Goal: Information Seeking & Learning: Understand process/instructions

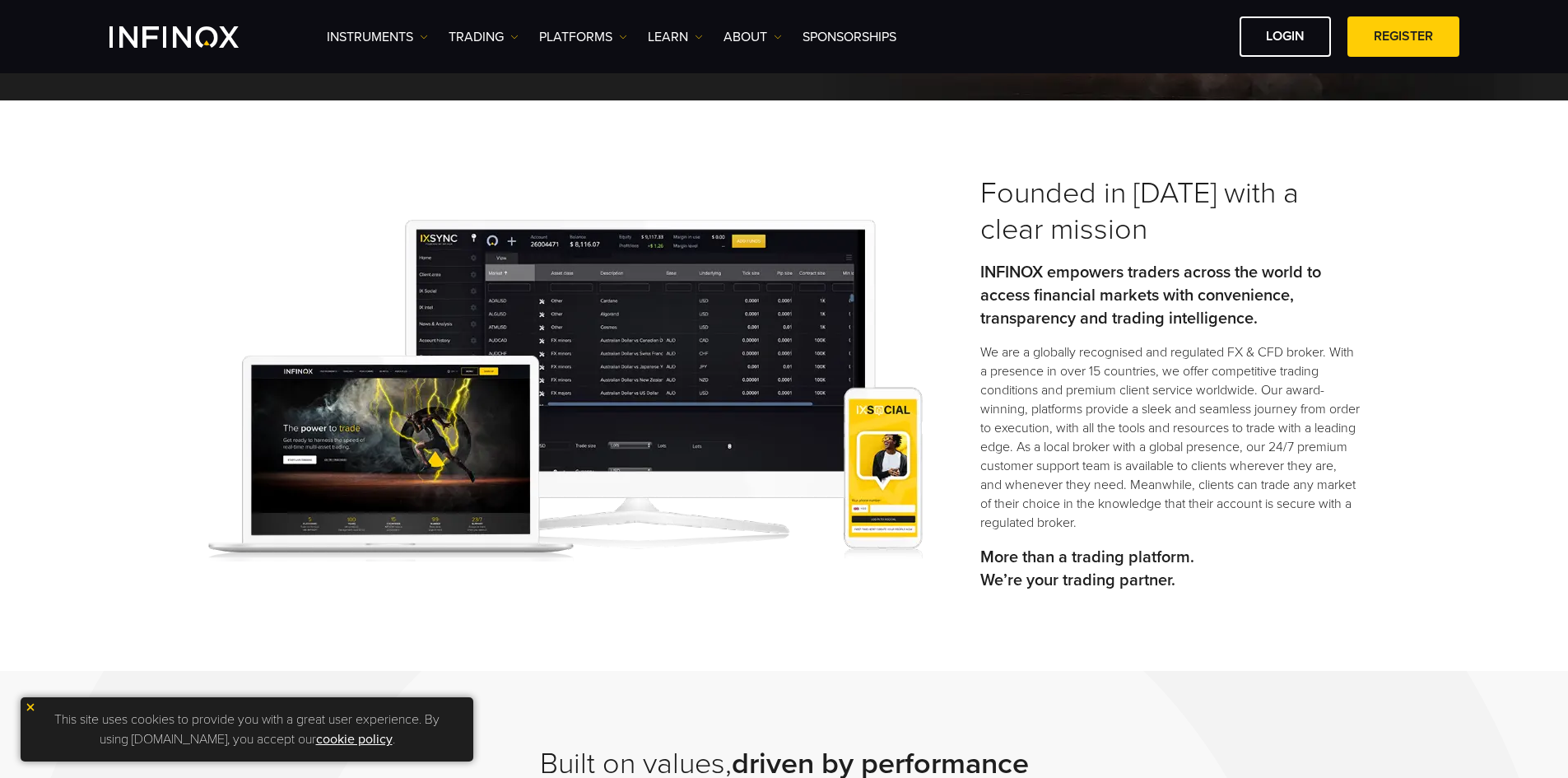
scroll to position [247, 0]
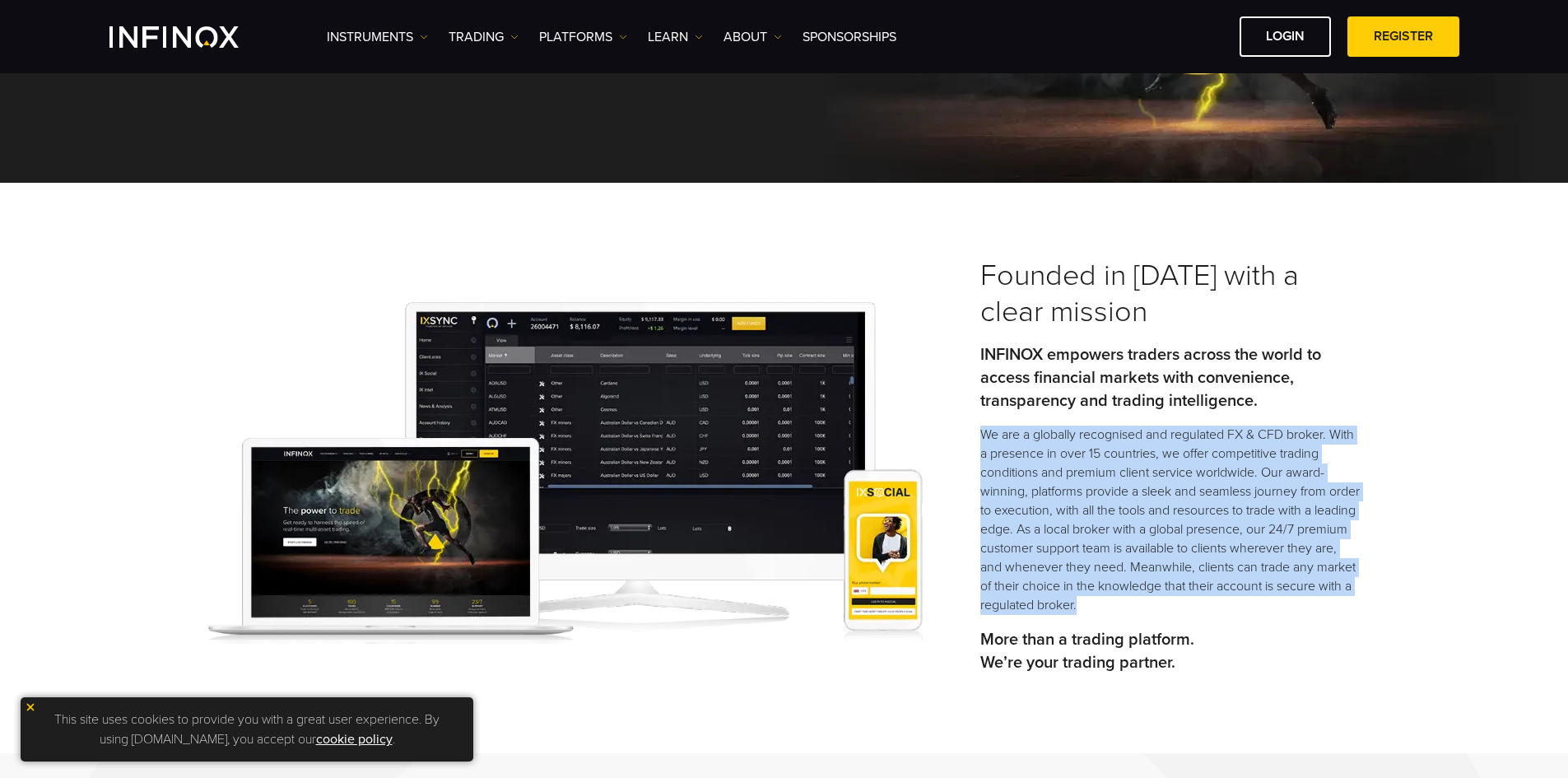
click at [983, 431] on p "We are a globally recognised and regulated FX & CFD broker. With a presence in …" at bounding box center [1170, 520] width 380 height 189
copy p "We are a globally recognised and regulated FX & CFD broker. With a presence in …"
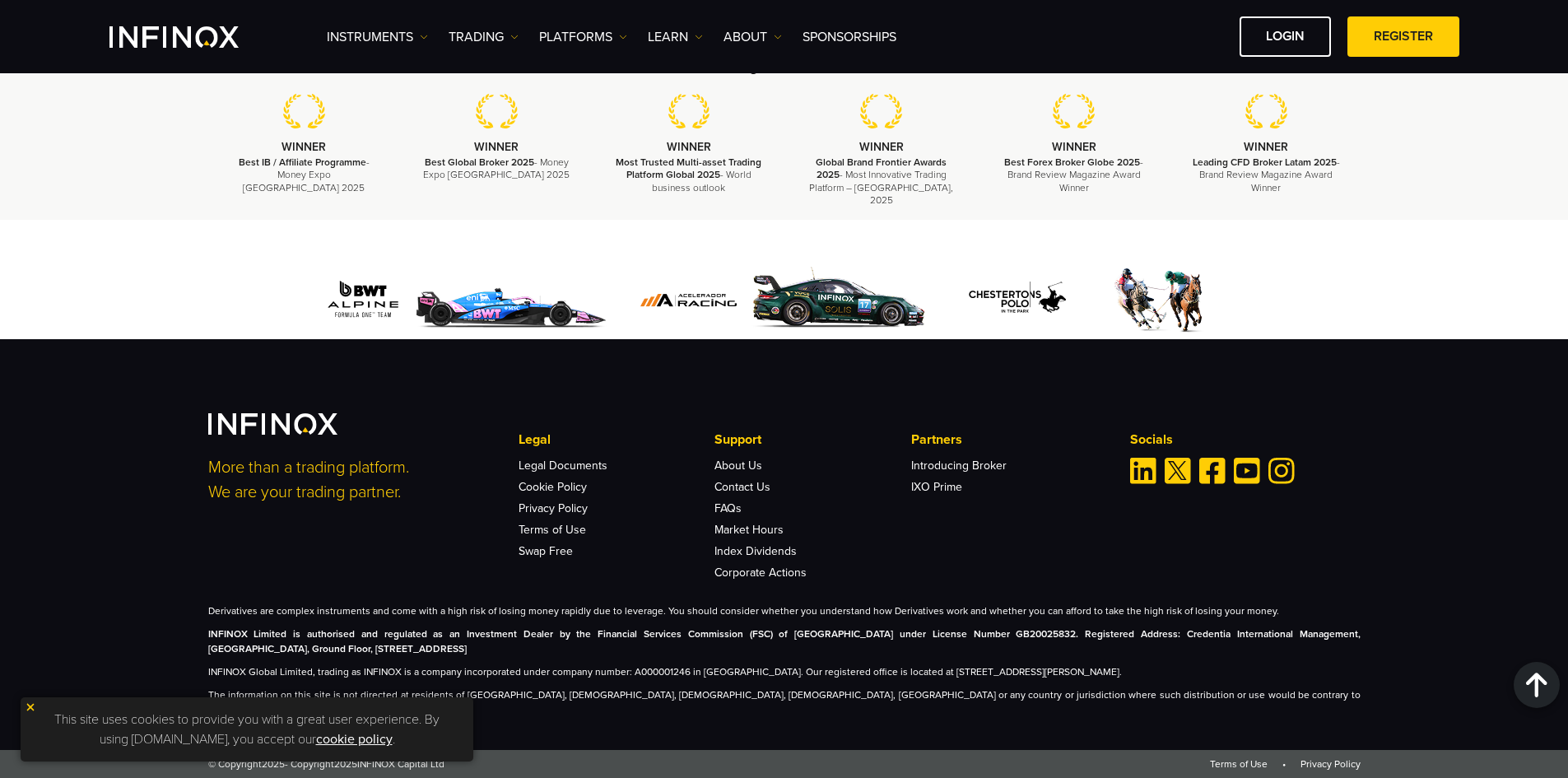
scroll to position [6073, 0]
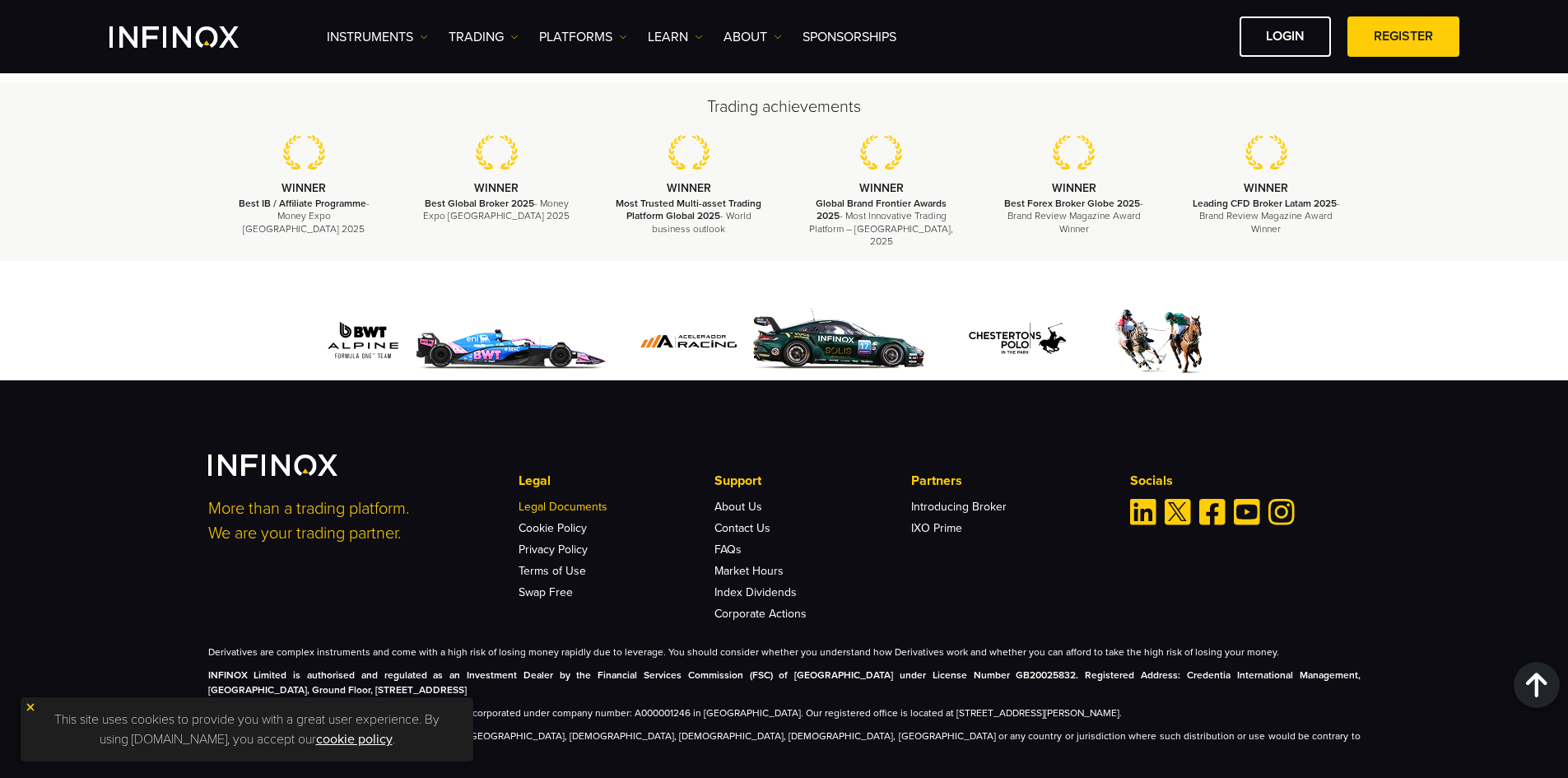
click at [584, 499] on link "Legal Documents" at bounding box center [562, 506] width 89 height 14
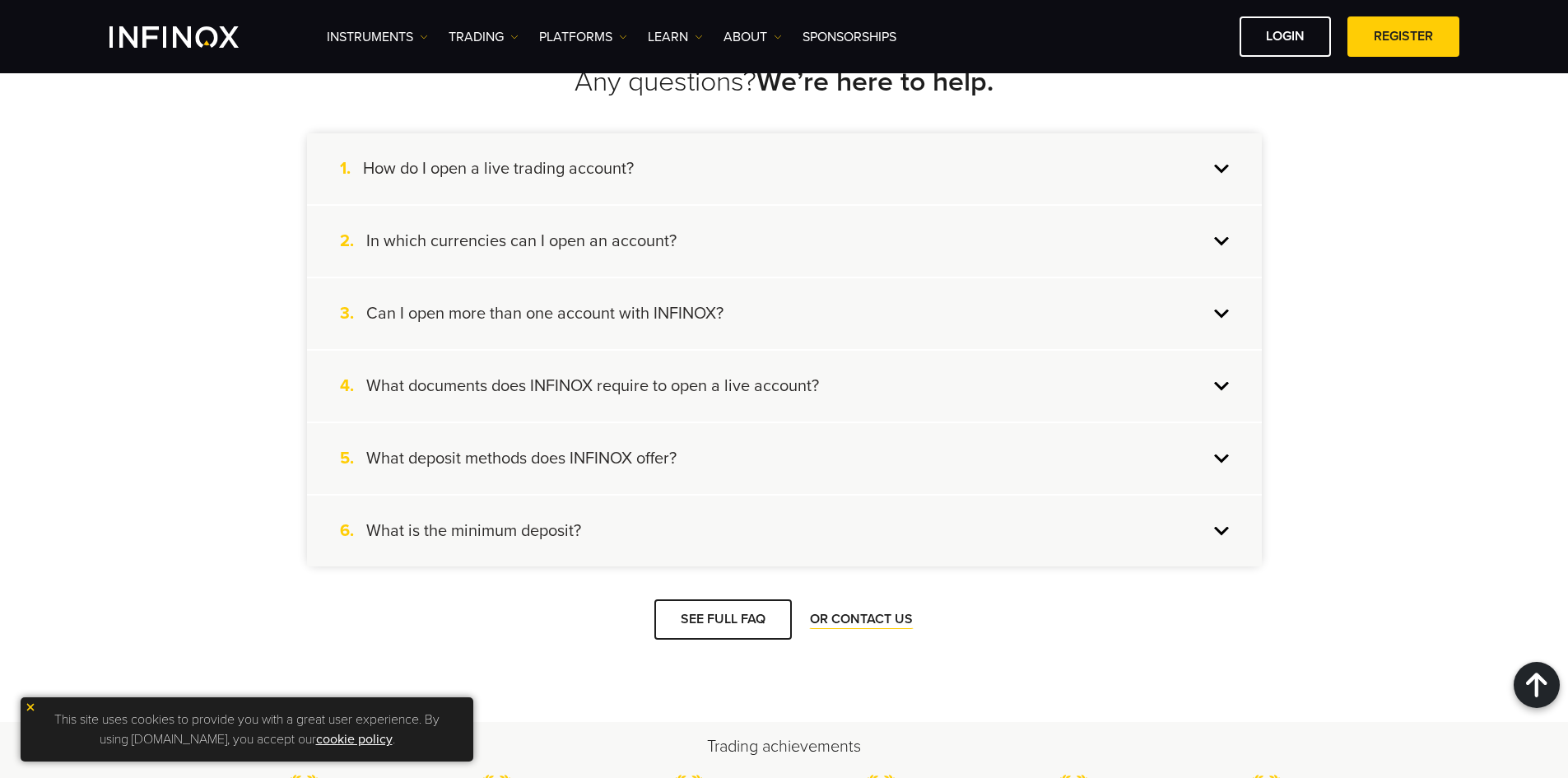
scroll to position [1729, 0]
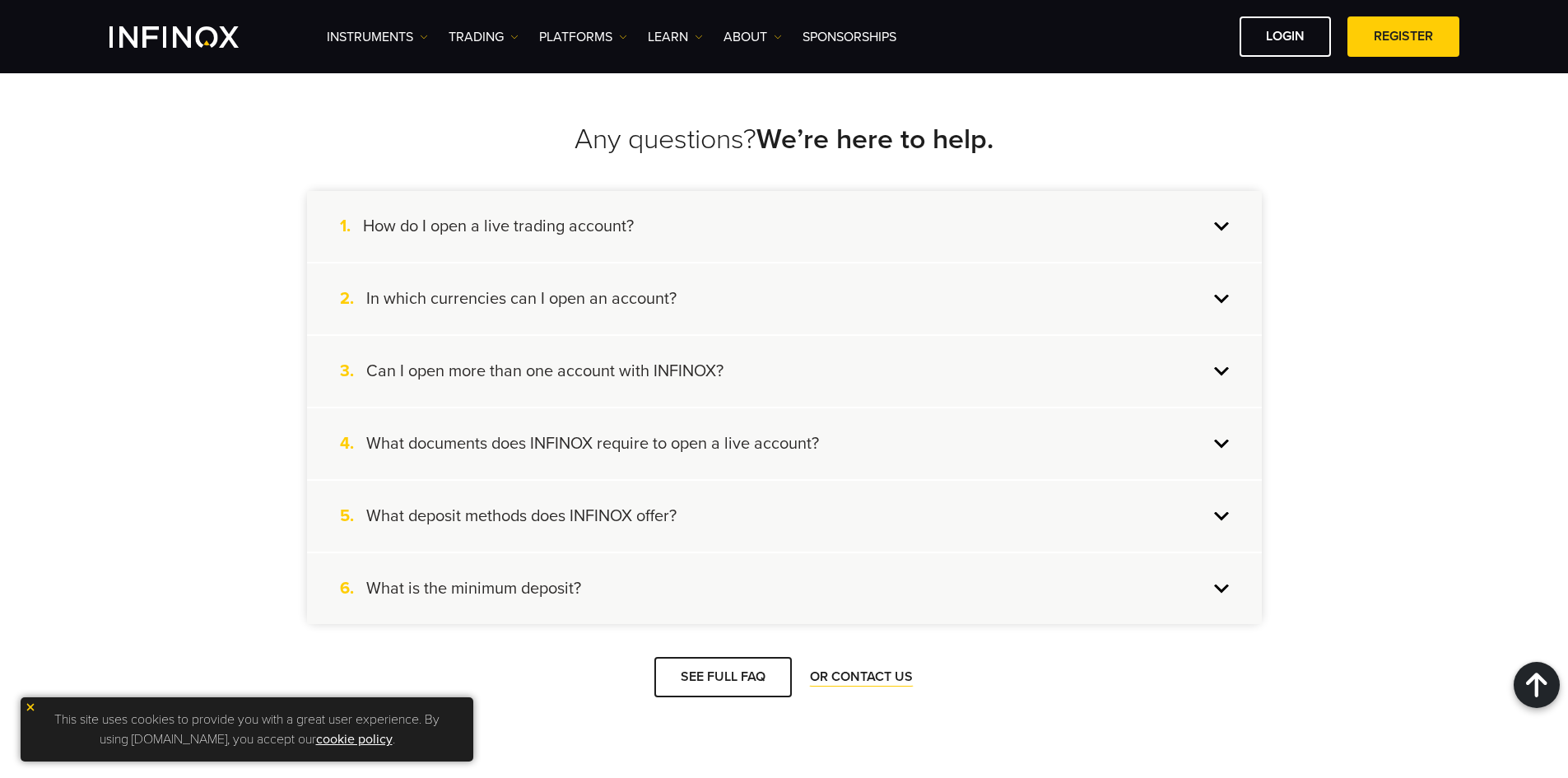
click at [708, 212] on div "1. How do I open a live trading account?" at bounding box center [784, 226] width 954 height 71
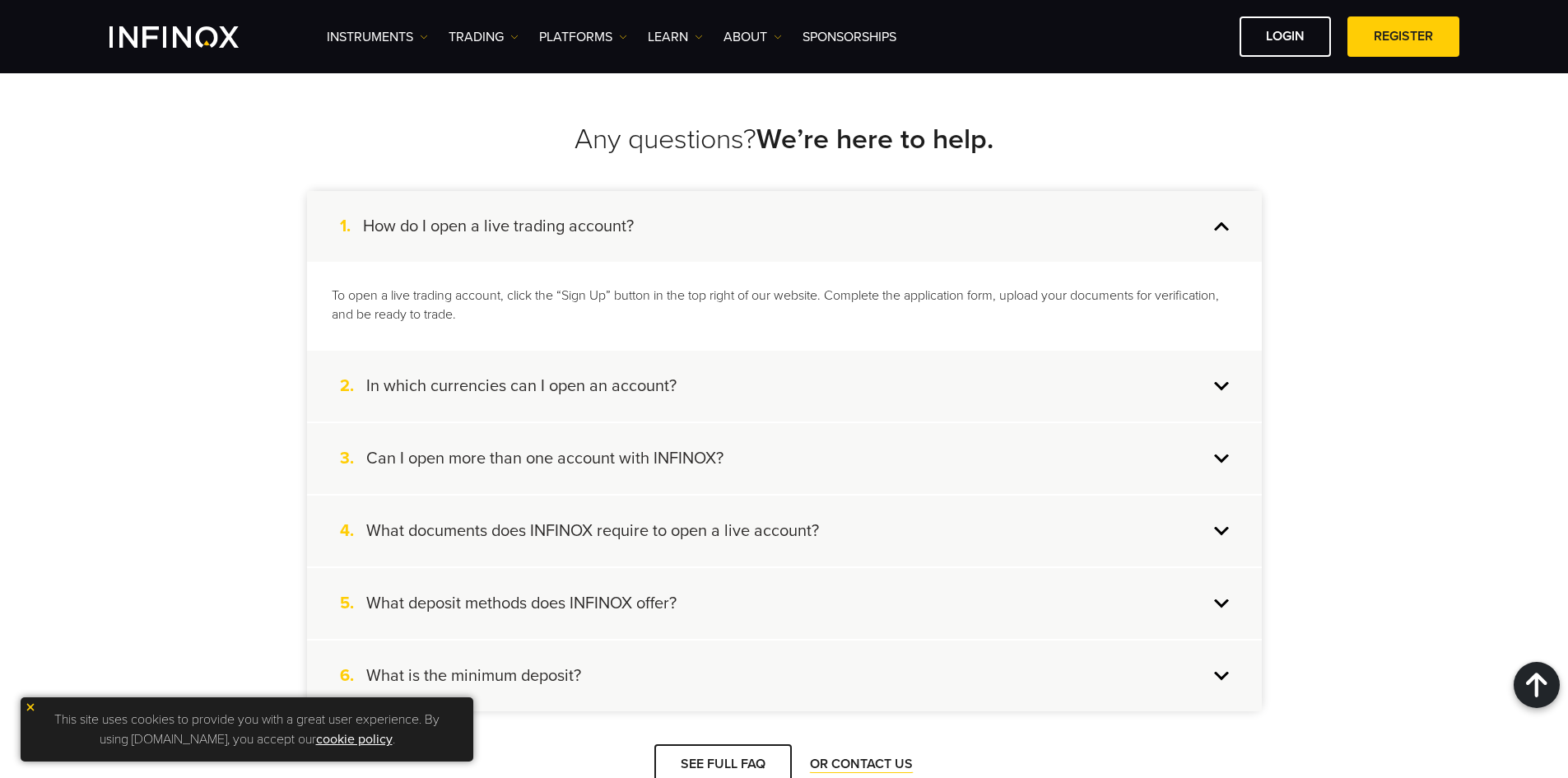
click at [708, 212] on div "1. How do I open a live trading account?" at bounding box center [784, 226] width 954 height 71
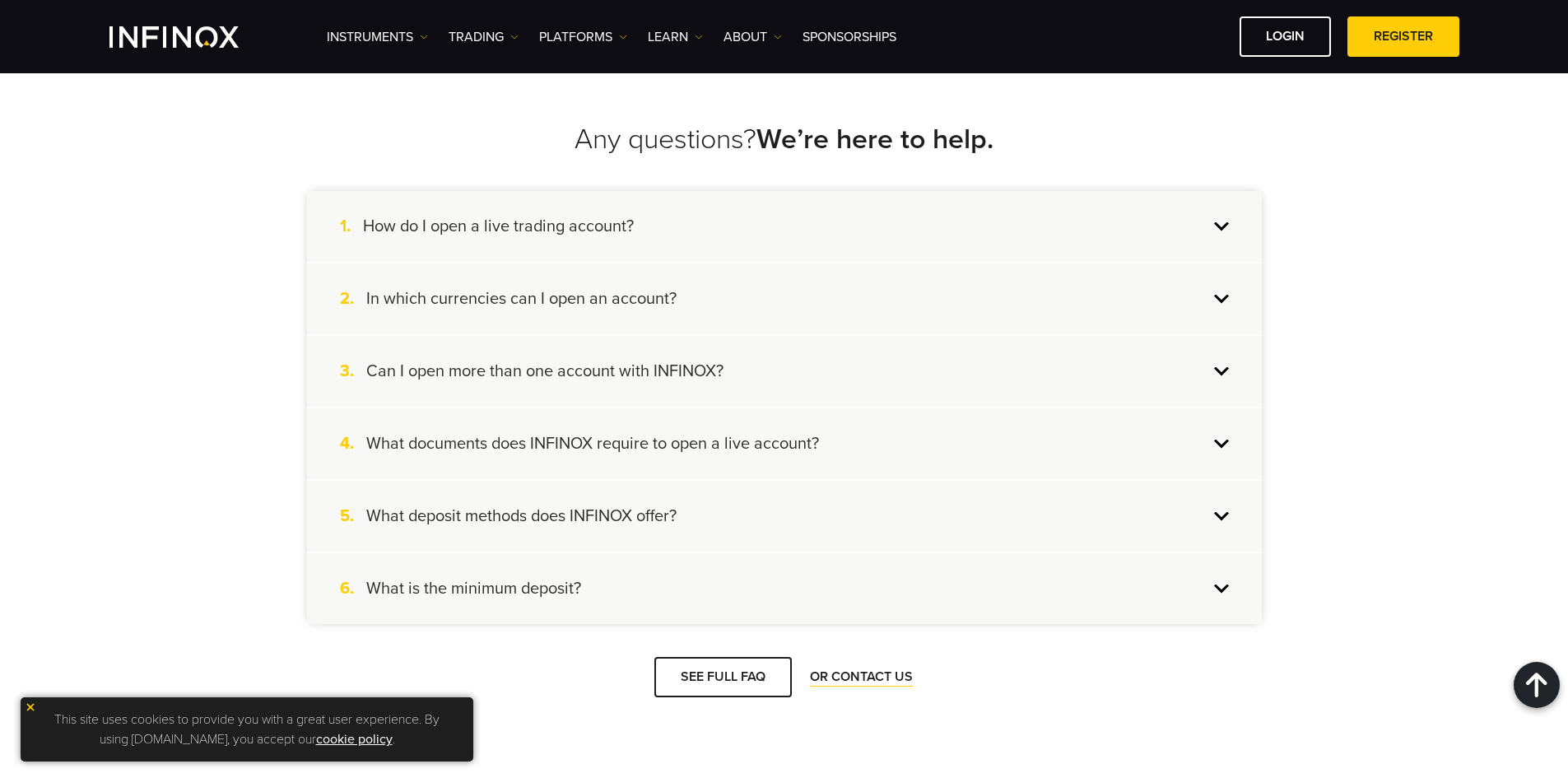
click at [679, 263] on div "2. In which currencies can I open an account?" at bounding box center [784, 299] width 954 height 71
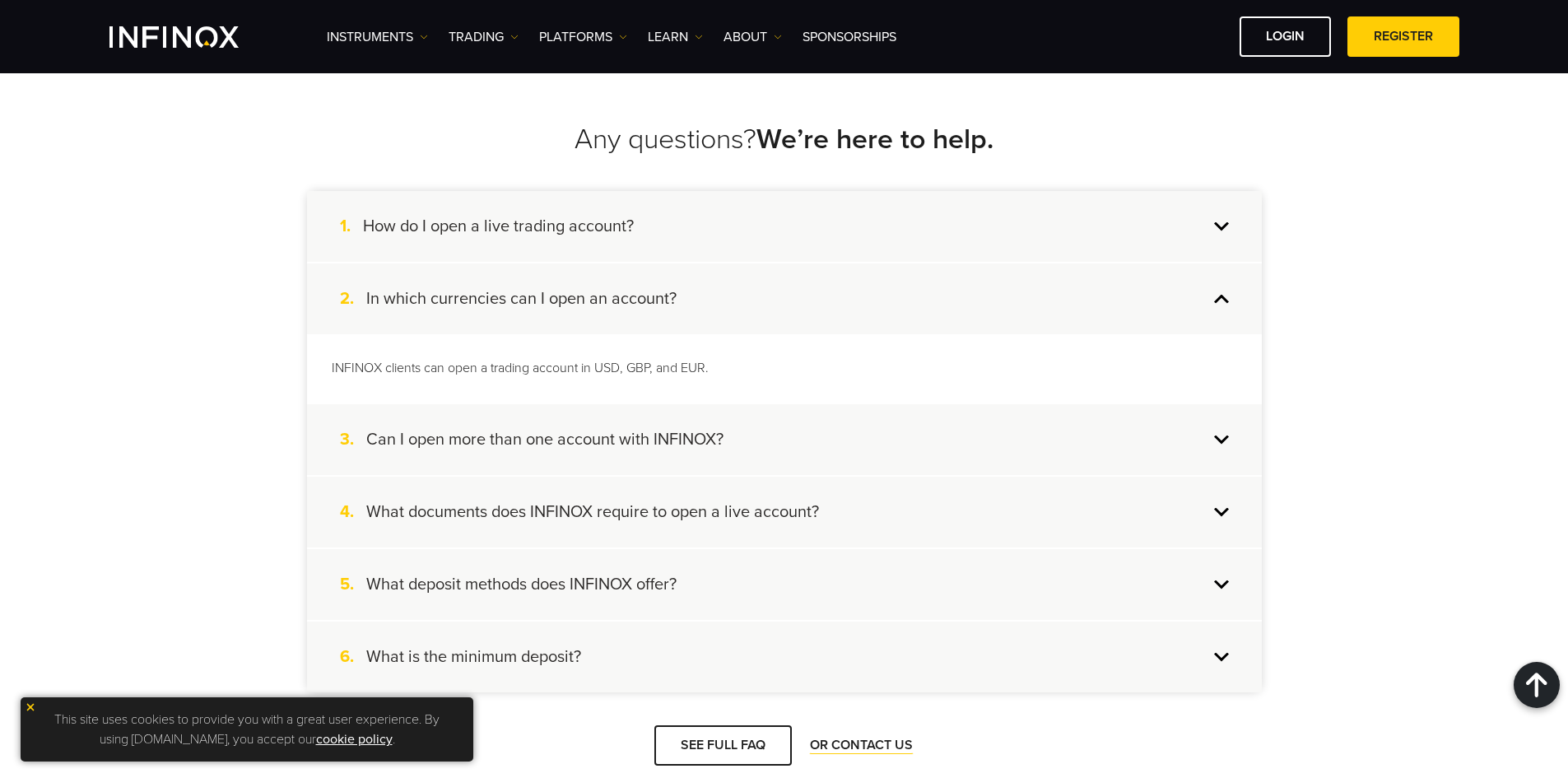
click at [679, 265] on div "2. In which currencies can I open an account?" at bounding box center [784, 299] width 954 height 71
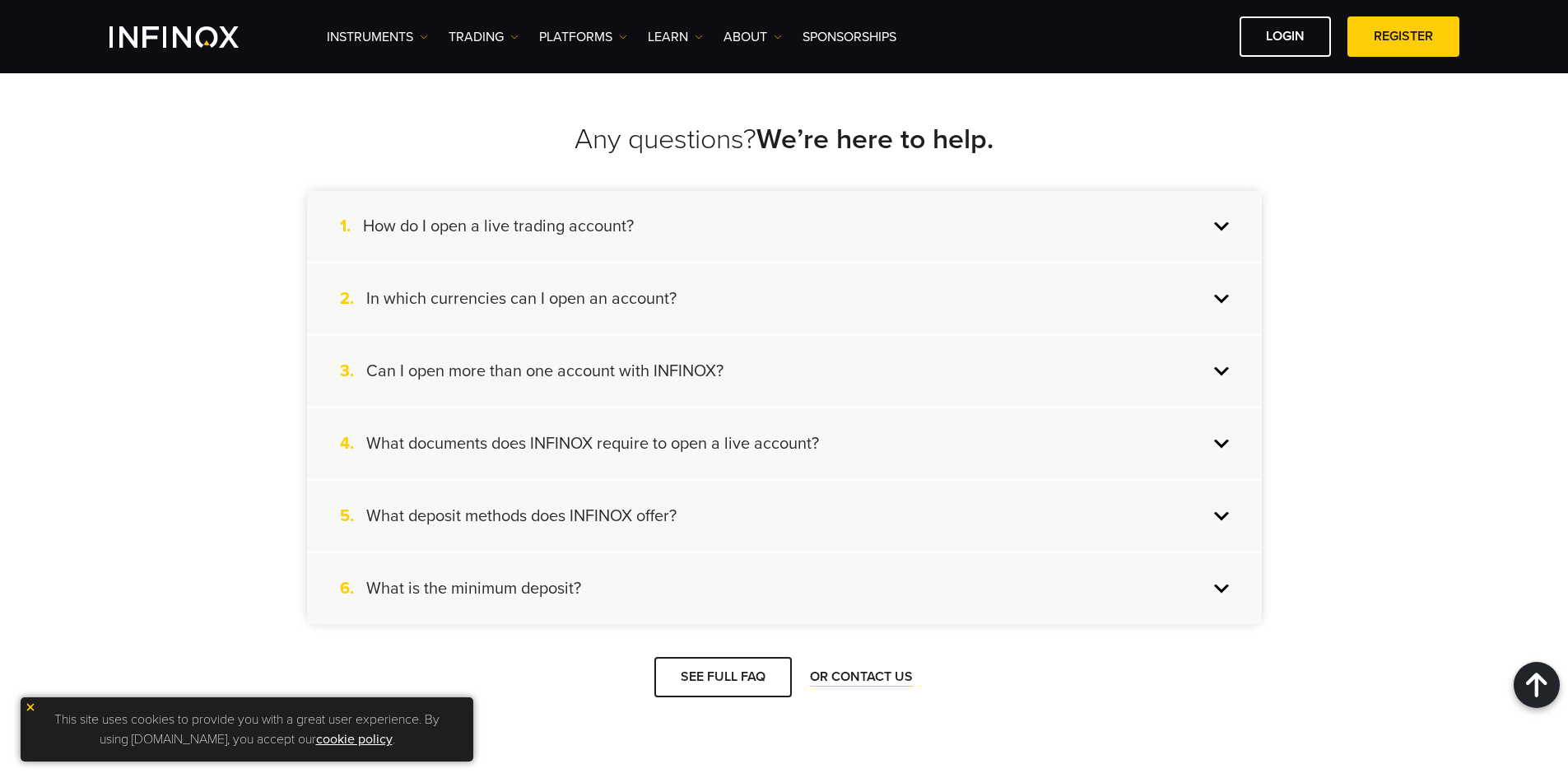
click at [712, 337] on div "3. Can I open more than one account with INFINOX?" at bounding box center [784, 371] width 954 height 71
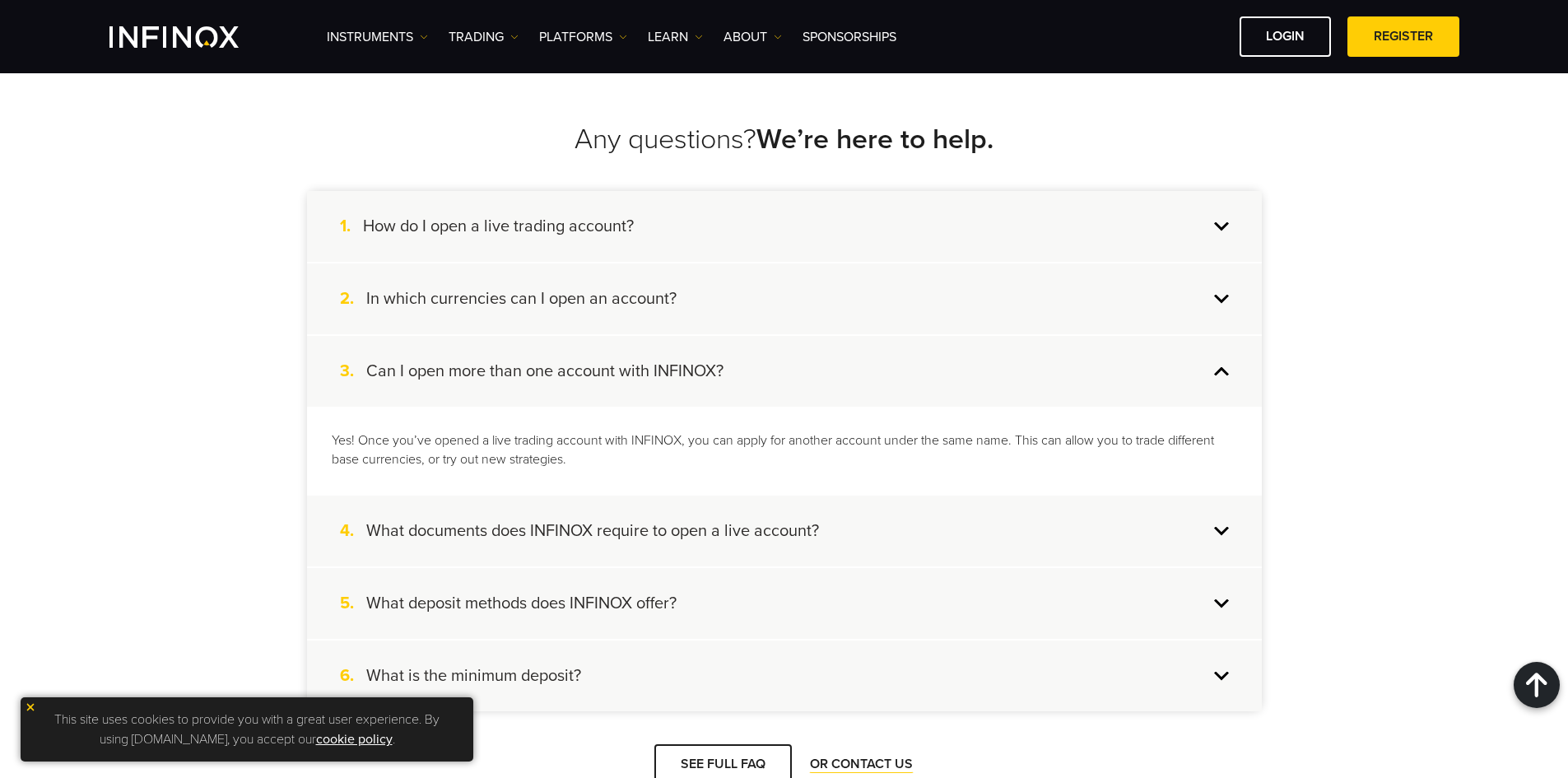
click at [752, 342] on div "3. Can I open more than one account with INFINOX?" at bounding box center [784, 371] width 954 height 71
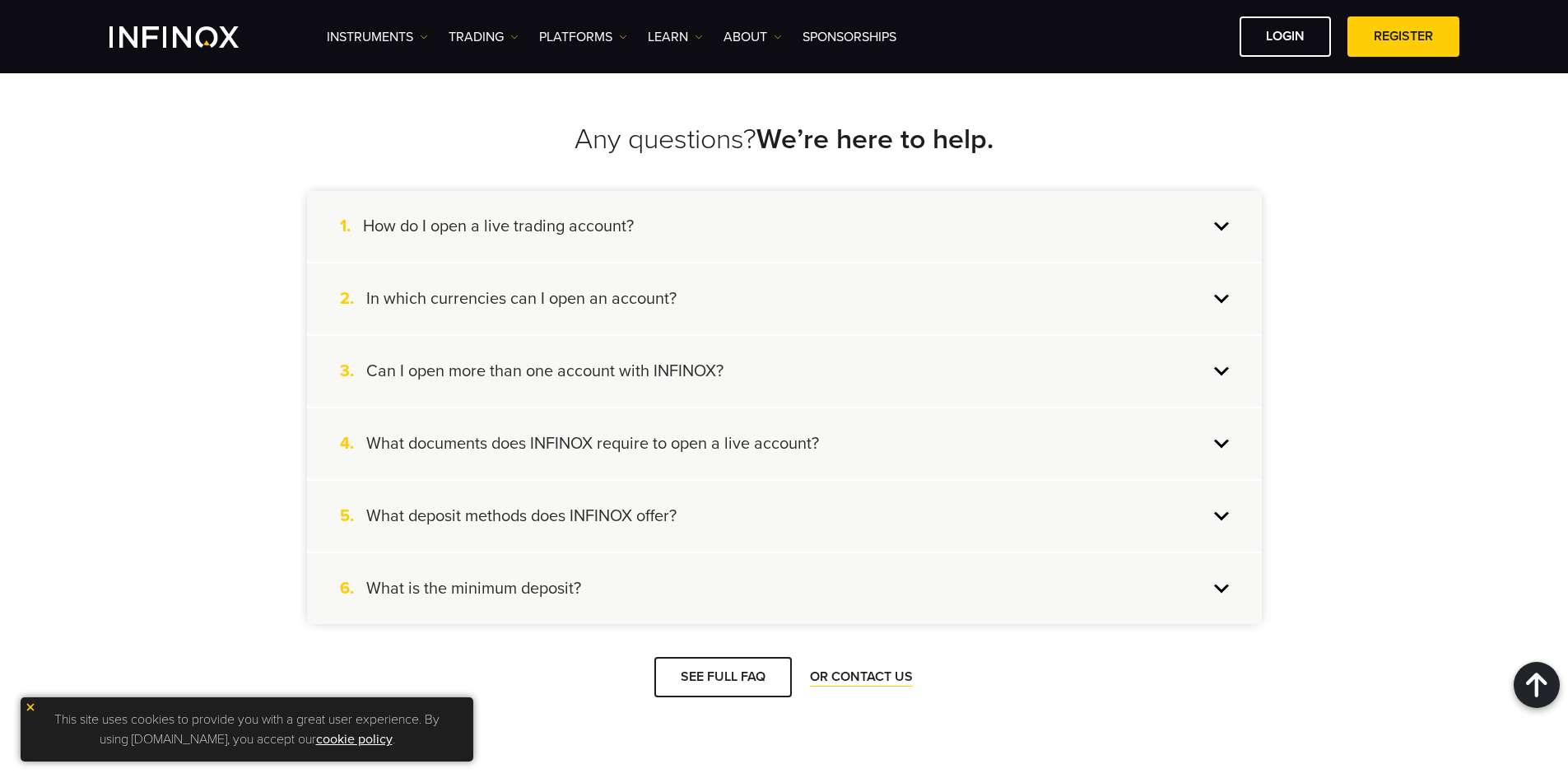
click at [748, 410] on div "4. What documents does INFINOX require to open a live account?" at bounding box center [784, 444] width 954 height 71
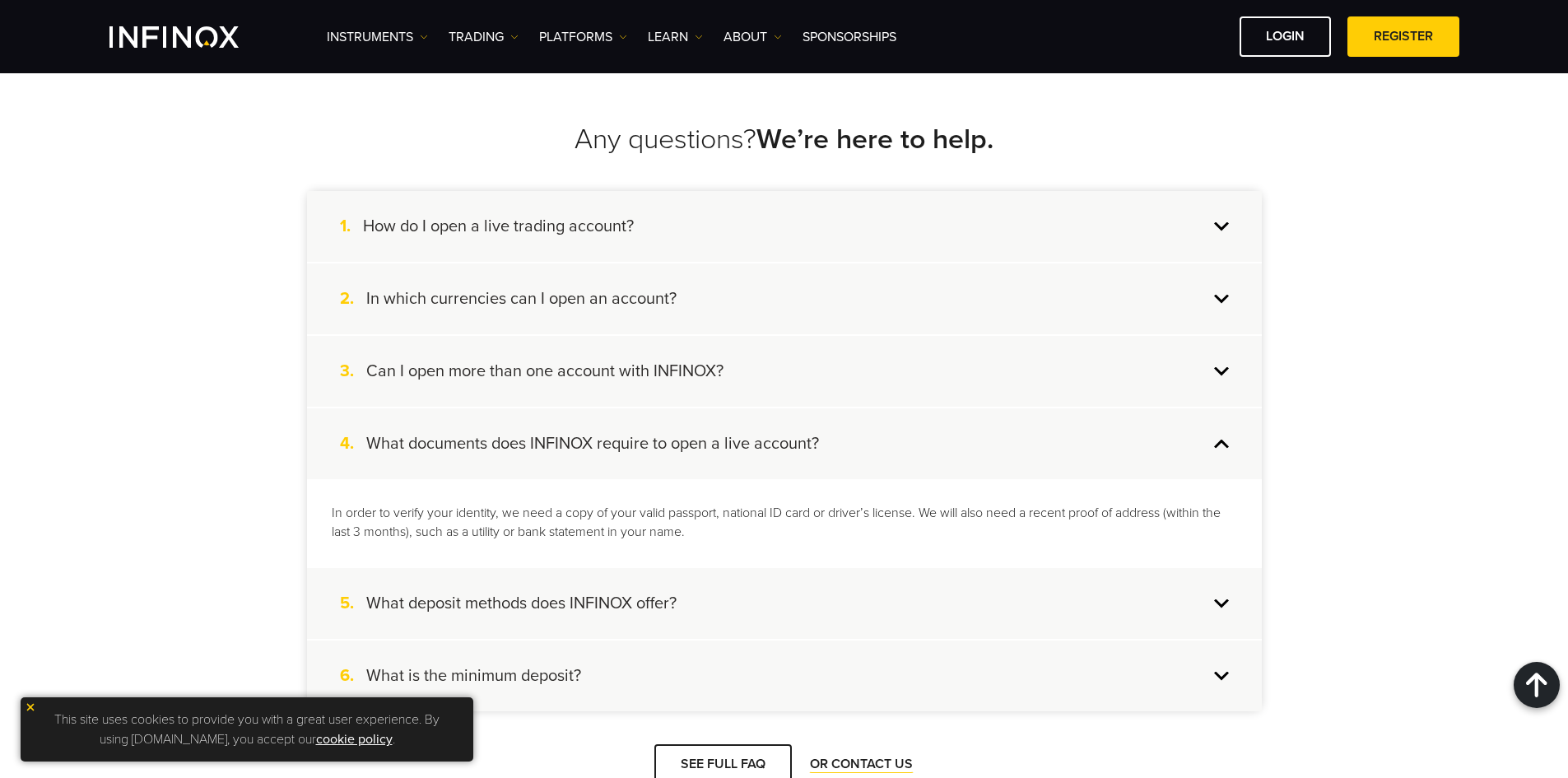
click at [847, 416] on div "4. What documents does INFINOX require to open a live account?" at bounding box center [784, 444] width 954 height 71
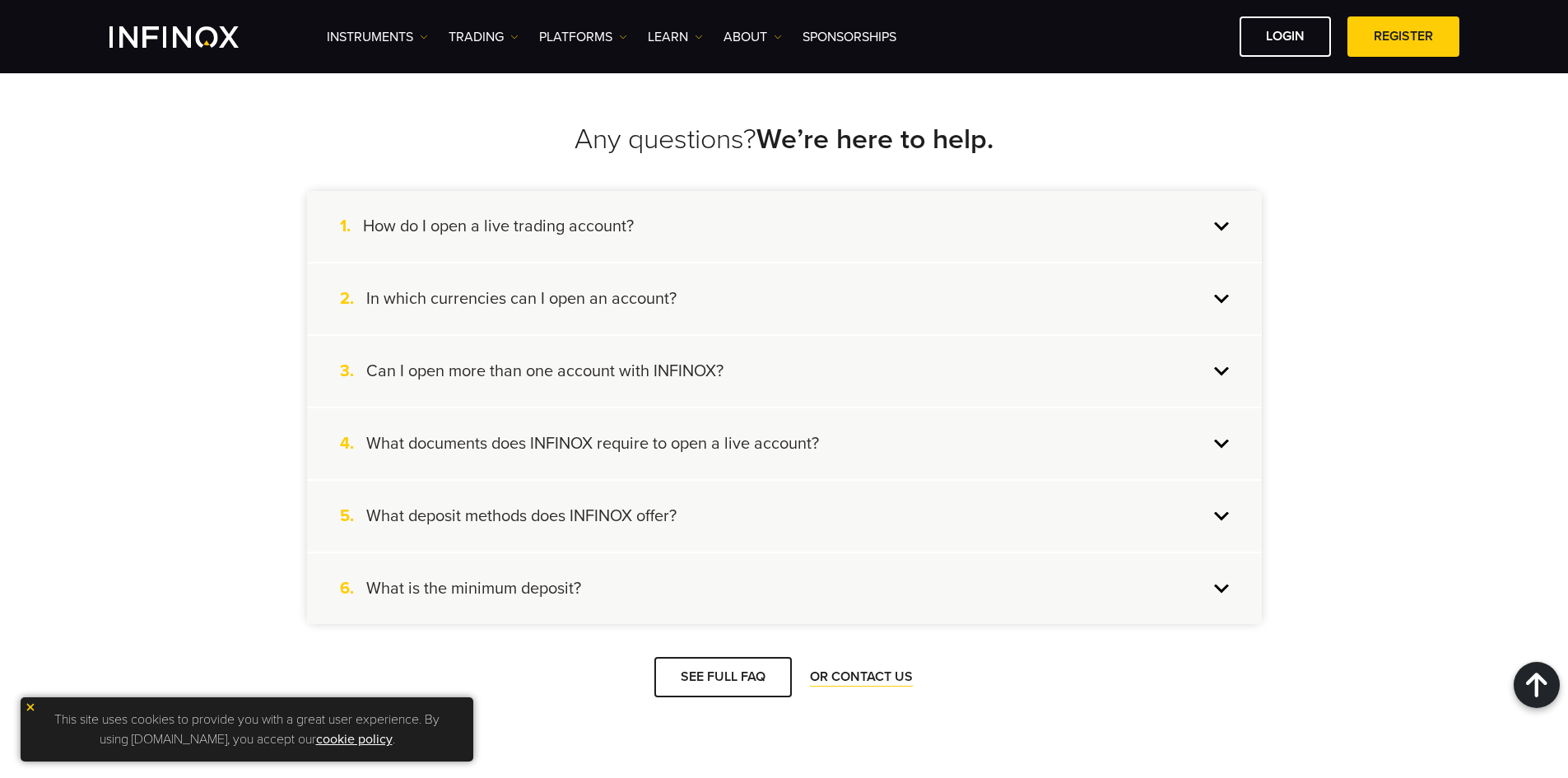
click at [814, 481] on div "5. What deposit methods does INFINOX offer?" at bounding box center [784, 516] width 954 height 71
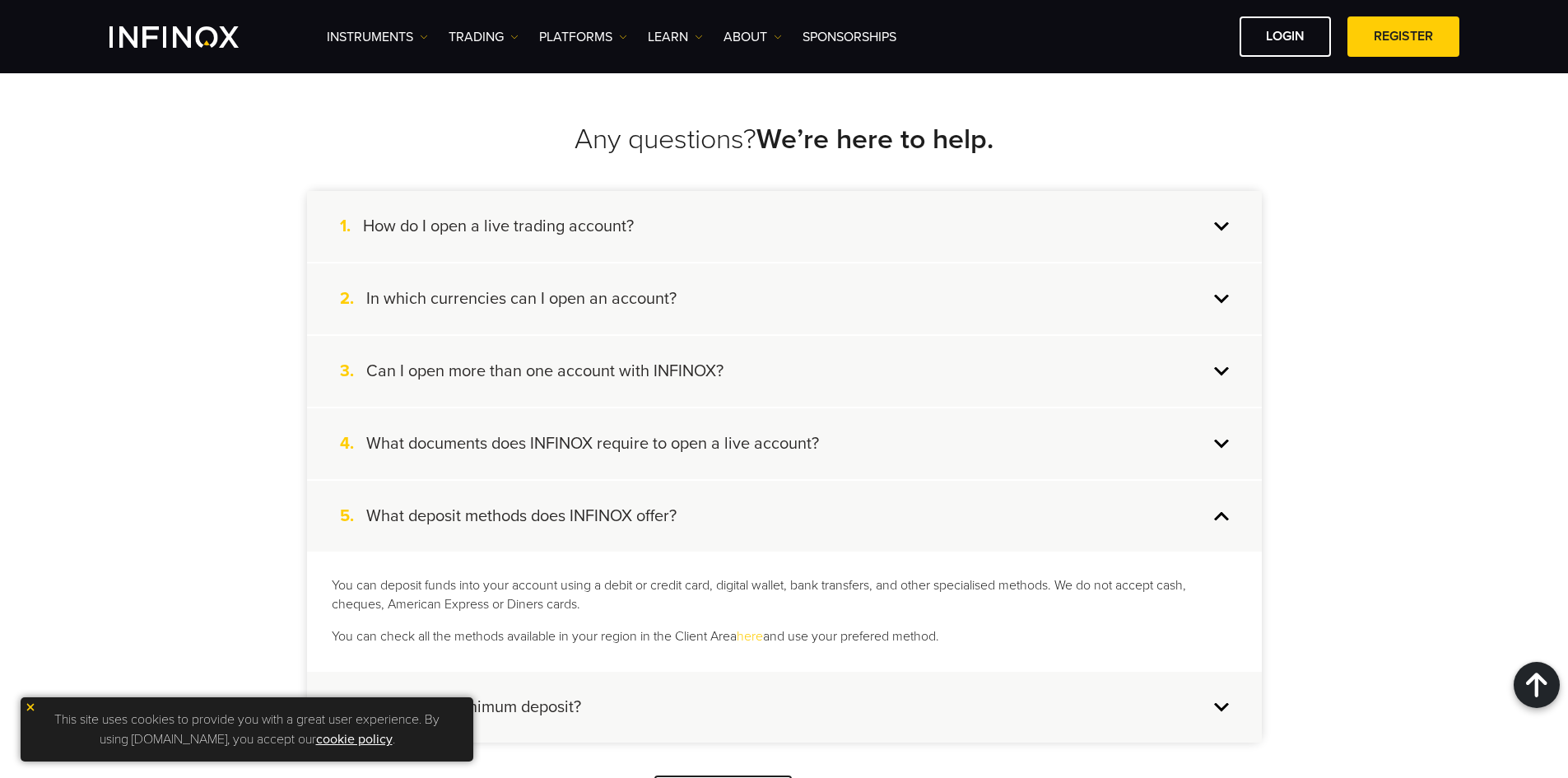
click at [814, 481] on div "5. What deposit methods does INFINOX offer?" at bounding box center [784, 516] width 954 height 71
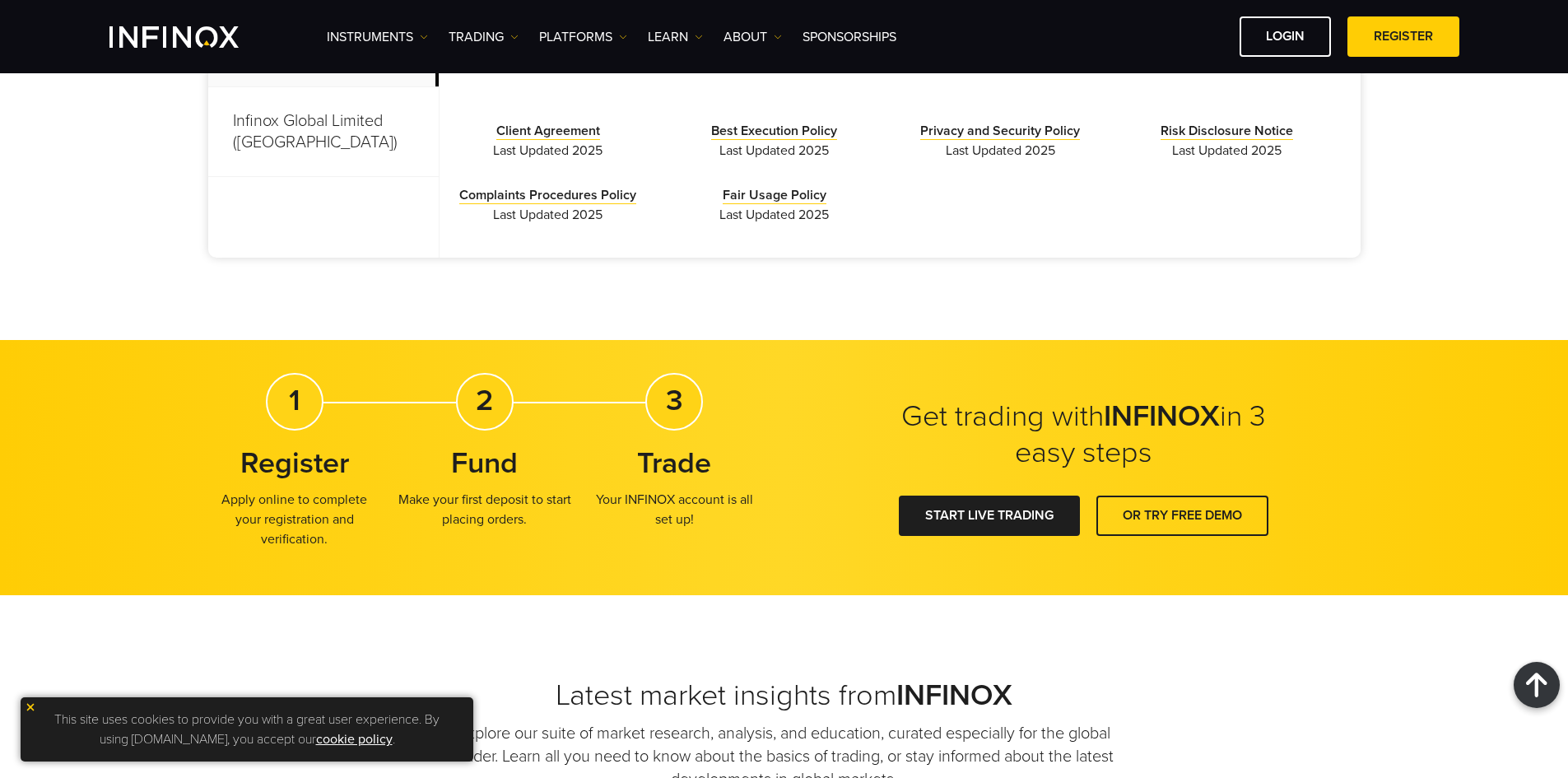
scroll to position [527, 0]
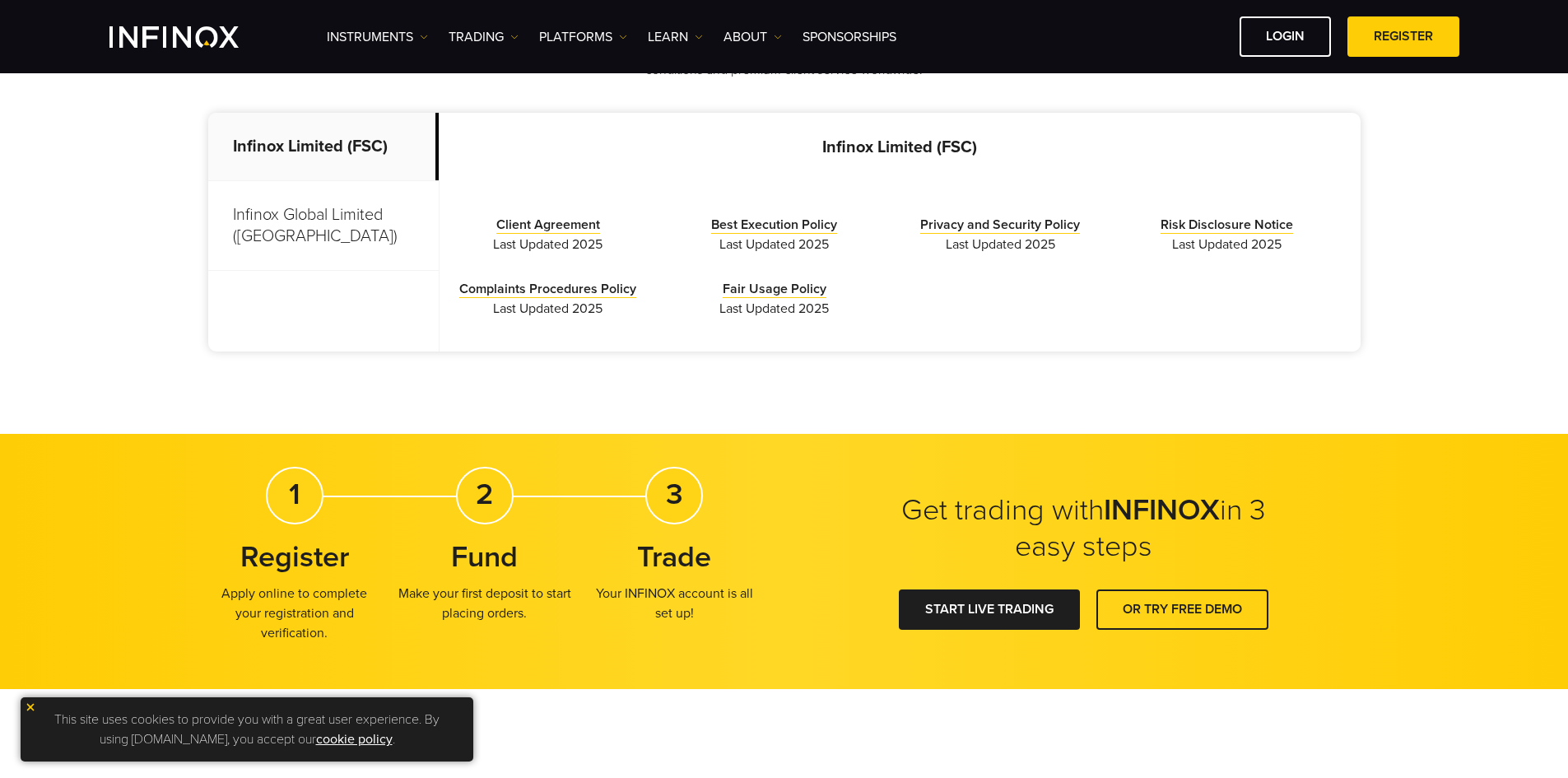
click at [384, 214] on p "Infinox Global Limited ([GEOGRAPHIC_DATA])" at bounding box center [323, 226] width 230 height 90
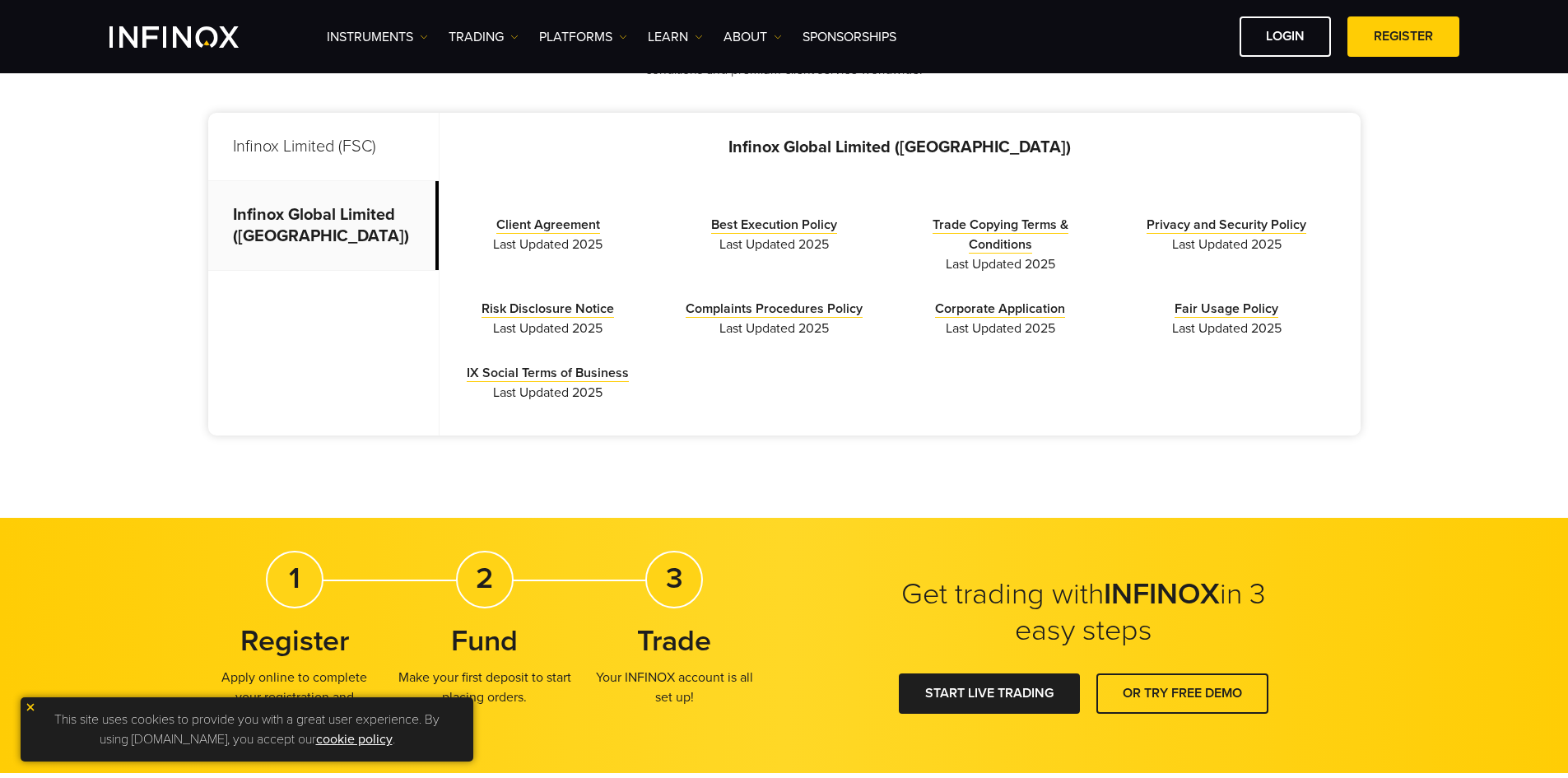
click at [362, 146] on p "Infinox Limited (FSC)" at bounding box center [323, 147] width 230 height 69
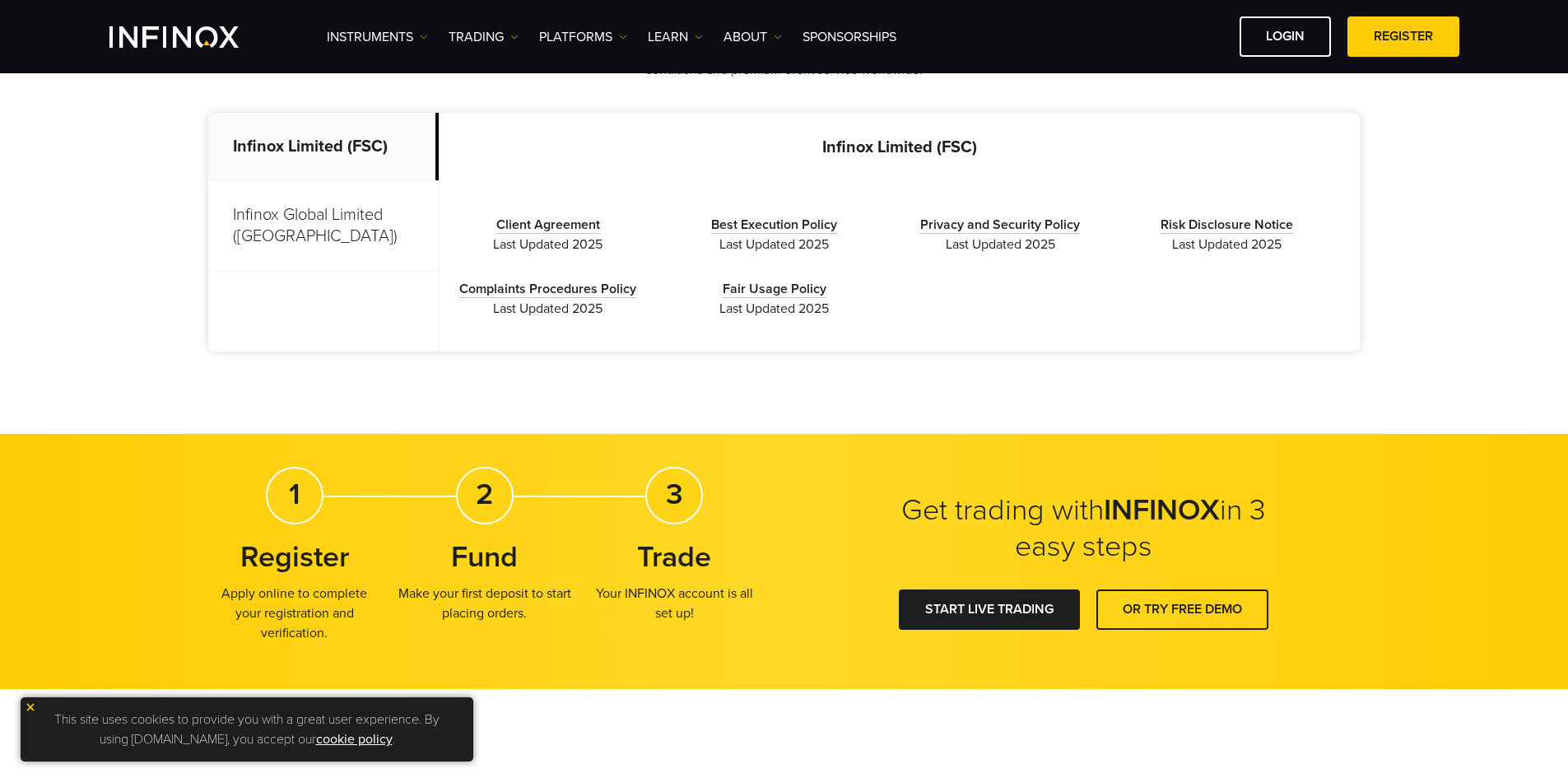
click at [335, 200] on p "Infinox Global Limited ([GEOGRAPHIC_DATA])" at bounding box center [323, 226] width 230 height 90
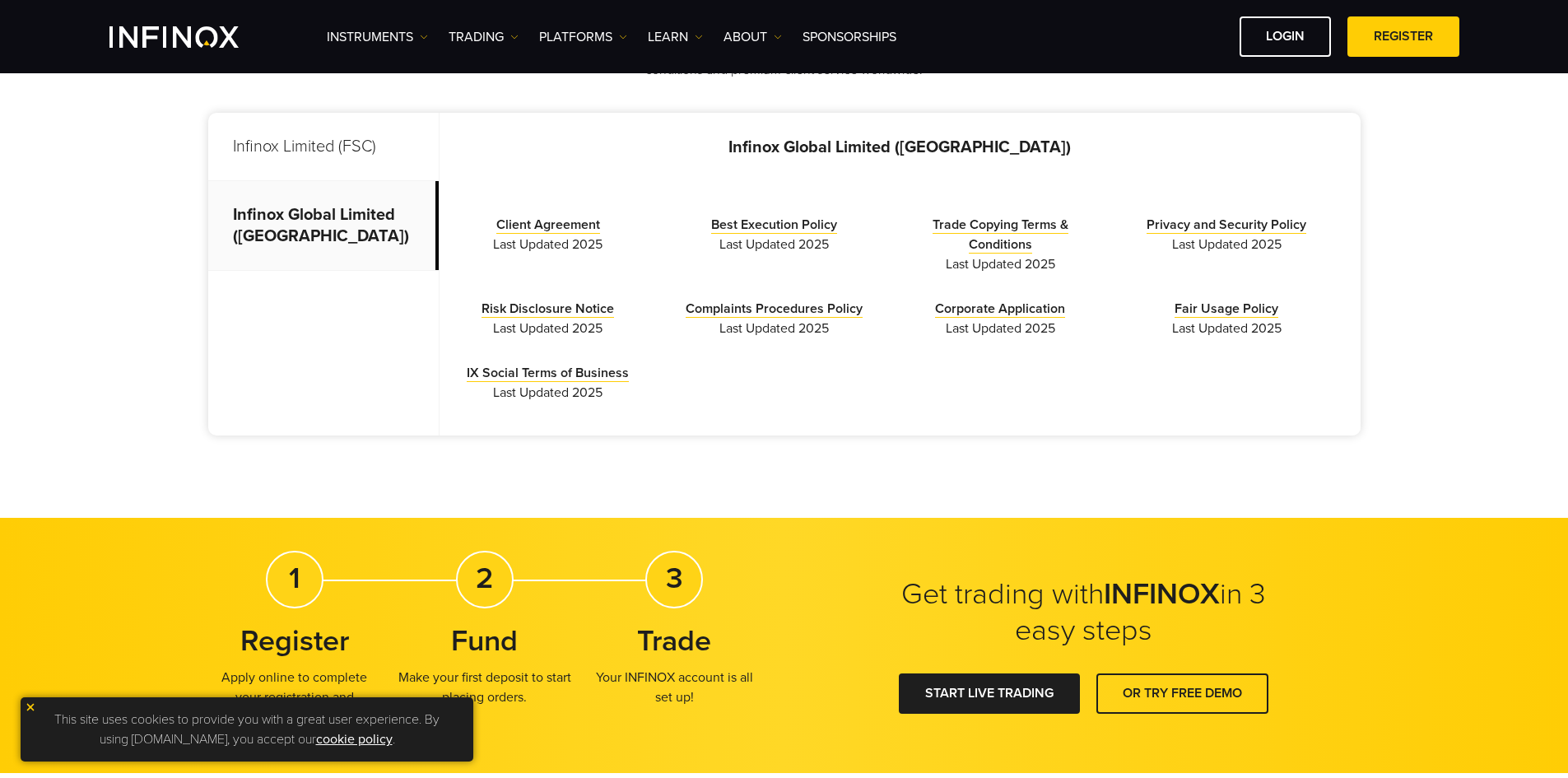
click at [344, 163] on p "Infinox Limited (FSC)" at bounding box center [323, 147] width 230 height 69
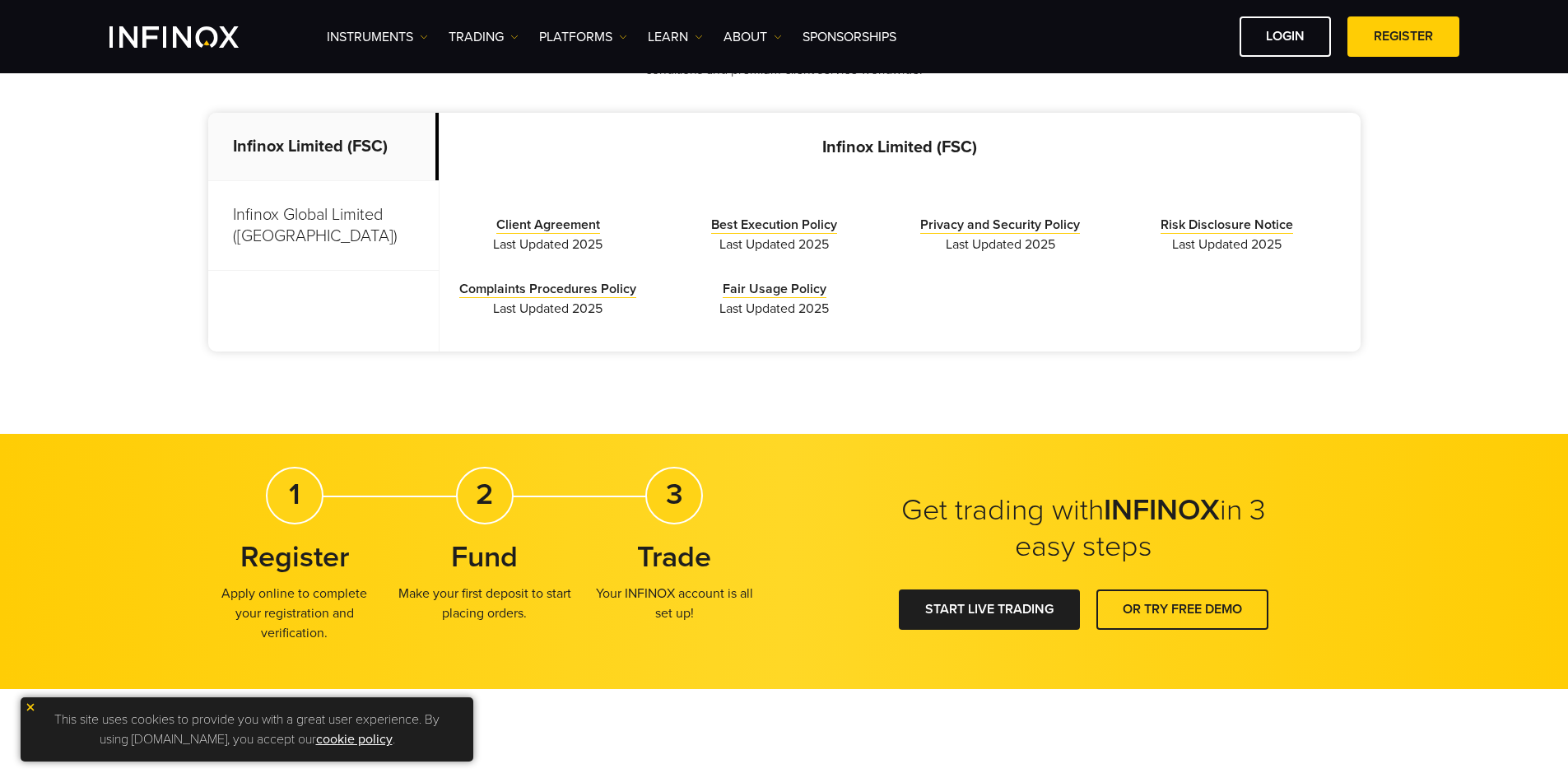
click at [347, 212] on p "Infinox Global Limited ([GEOGRAPHIC_DATA])" at bounding box center [323, 226] width 230 height 90
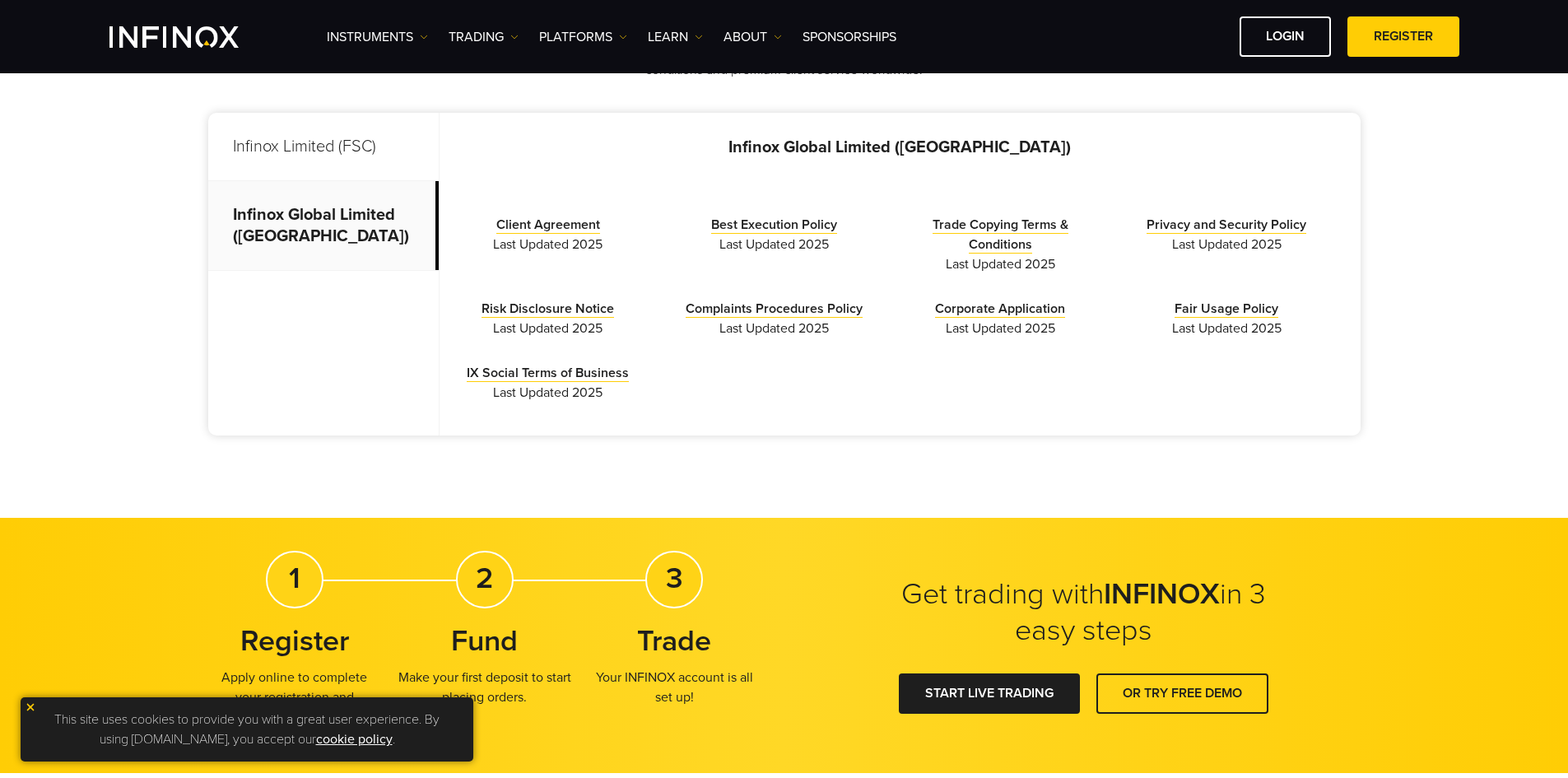
click at [355, 158] on p "Infinox Limited (FSC)" at bounding box center [323, 147] width 230 height 69
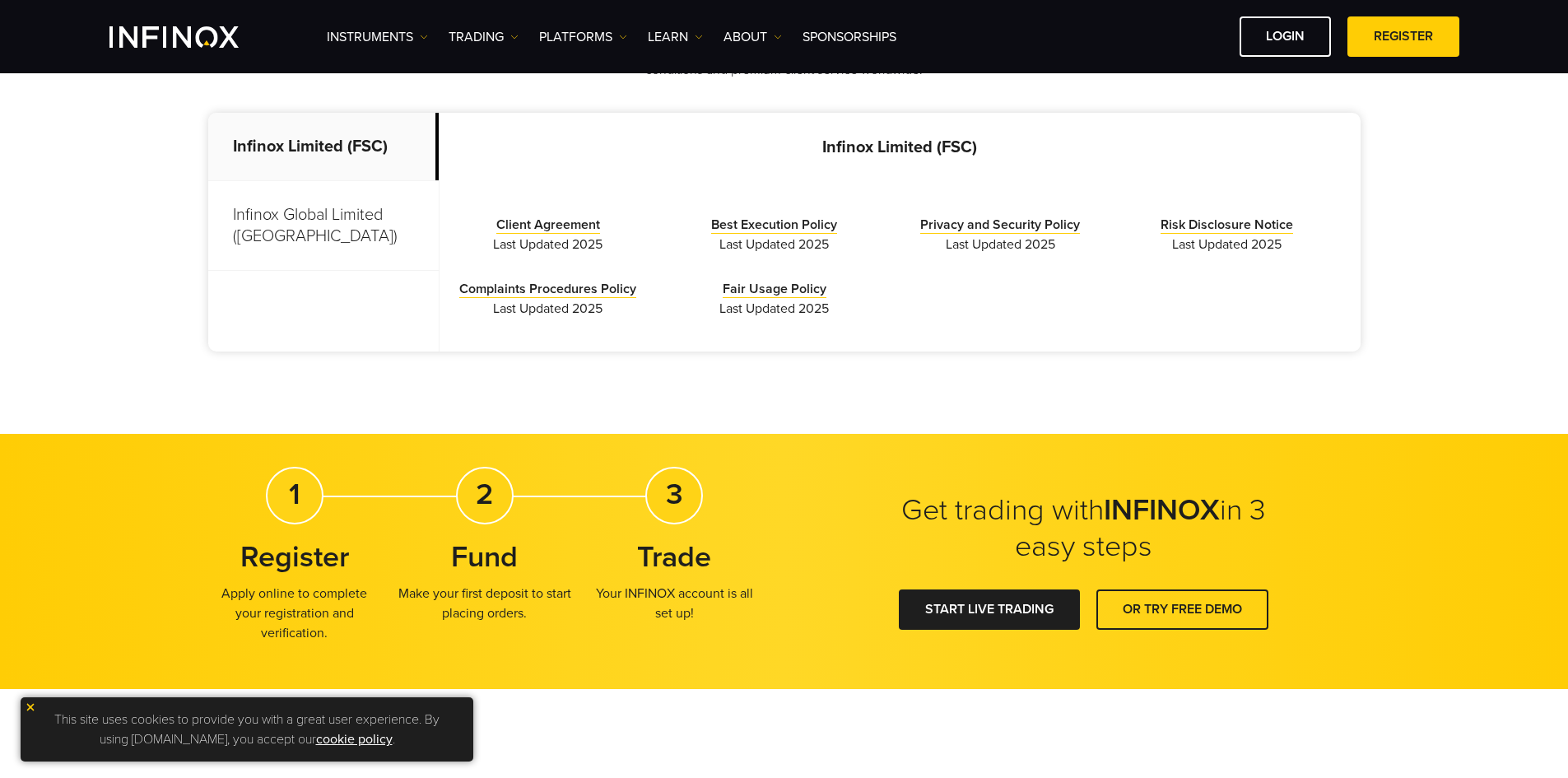
click at [381, 225] on p "Infinox Global Limited ([GEOGRAPHIC_DATA])" at bounding box center [323, 226] width 230 height 90
